Goal: Find specific page/section: Find specific page/section

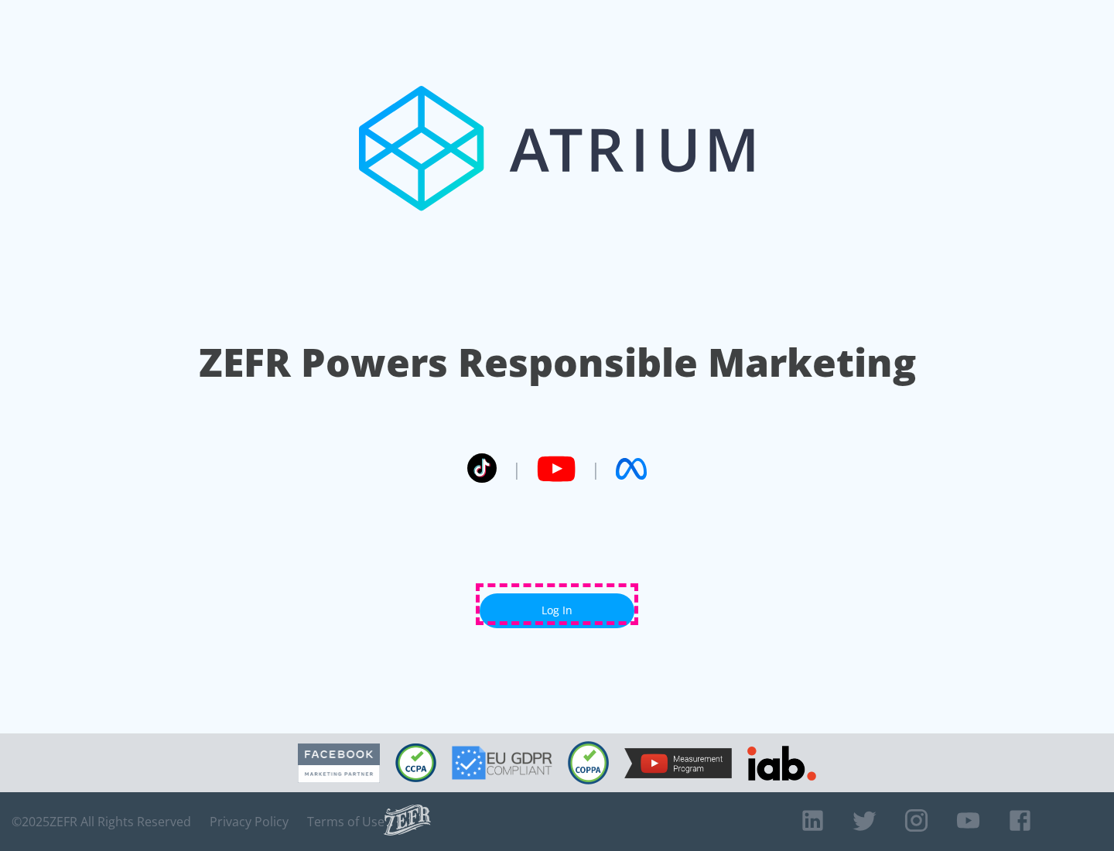
click at [557, 604] on link "Log In" at bounding box center [556, 610] width 155 height 35
